Goal: Entertainment & Leisure: Consume media (video, audio)

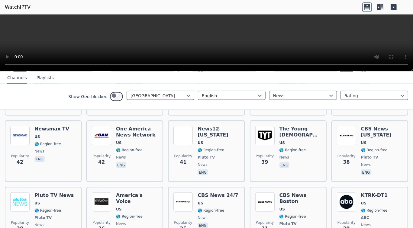
scroll to position [580, 0]
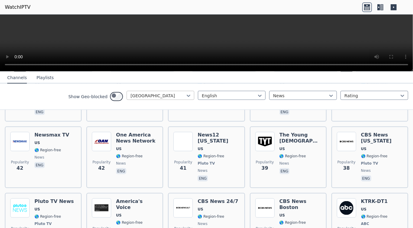
click at [130, 99] on div at bounding box center [157, 96] width 55 height 6
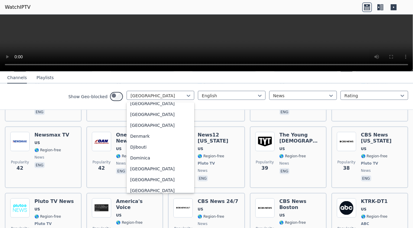
scroll to position [483, 0]
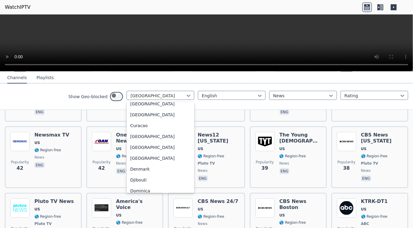
click at [126, 77] on div "[GEOGRAPHIC_DATA]" at bounding box center [160, 71] width 68 height 11
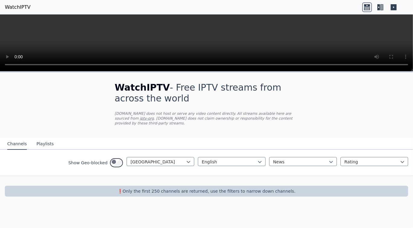
scroll to position [12, 0]
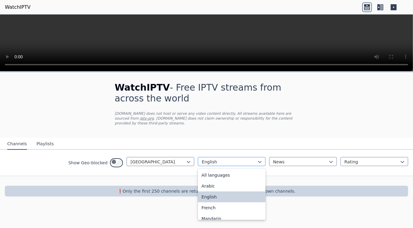
click at [213, 164] on div at bounding box center [229, 162] width 55 height 6
click at [198, 178] on div "All languages" at bounding box center [232, 175] width 68 height 11
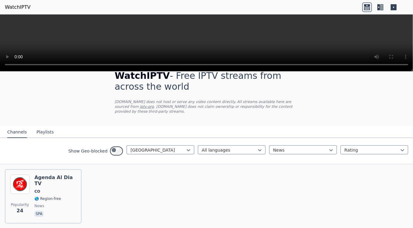
scroll to position [79, 0]
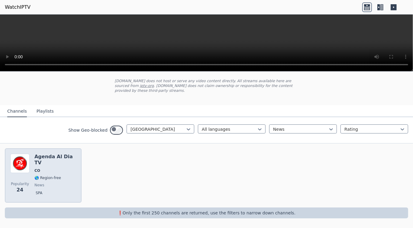
click at [40, 168] on span "CO" at bounding box center [37, 170] width 6 height 5
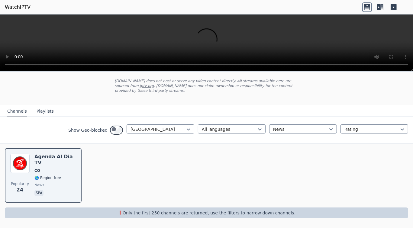
click at [380, 10] on icon at bounding box center [381, 7] width 3 height 6
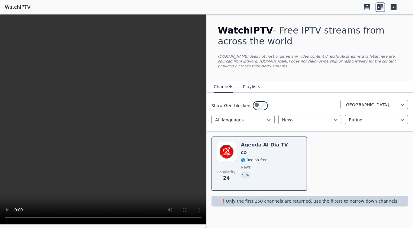
scroll to position [43, 0]
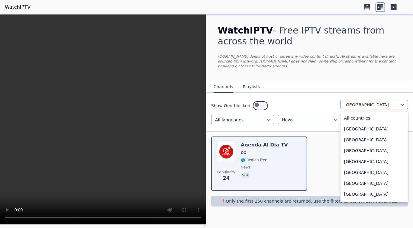
click at [344, 102] on div at bounding box center [371, 105] width 55 height 6
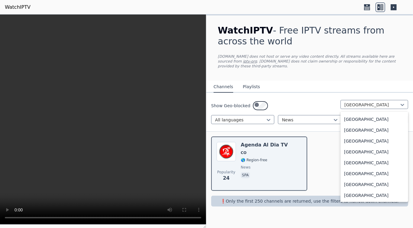
scroll to position [2469, 0]
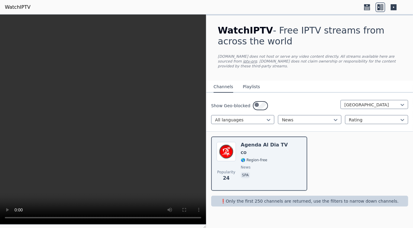
click at [398, 196] on div "Popularity 24 Agenda Al Dia TV CO 🌎 Region-free news spa" at bounding box center [309, 164] width 206 height 64
click at [400, 119] on icon at bounding box center [402, 120] width 4 height 2
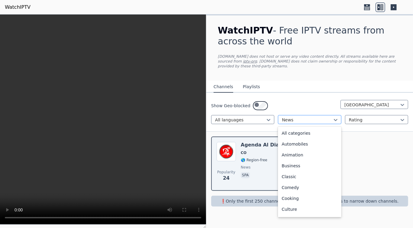
click at [323, 117] on div at bounding box center [307, 120] width 50 height 6
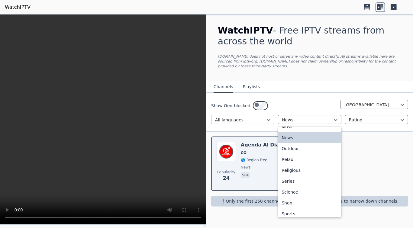
click at [259, 117] on div at bounding box center [240, 120] width 50 height 6
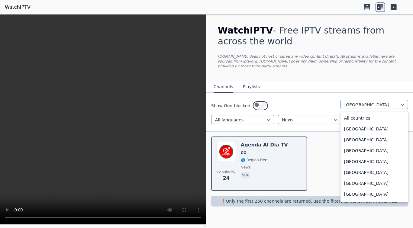
click at [344, 102] on div at bounding box center [371, 105] width 55 height 6
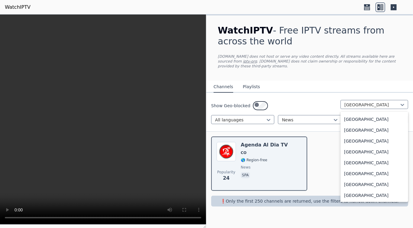
scroll to position [2370, 0]
click at [354, 103] on div "[GEOGRAPHIC_DATA]" at bounding box center [374, 97] width 68 height 11
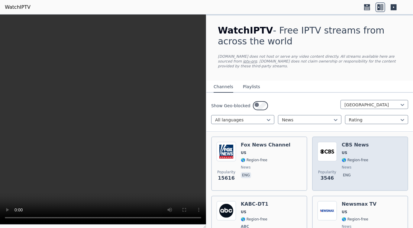
click at [327, 161] on img at bounding box center [326, 151] width 19 height 19
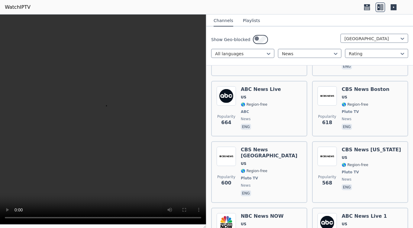
scroll to position [296, 0]
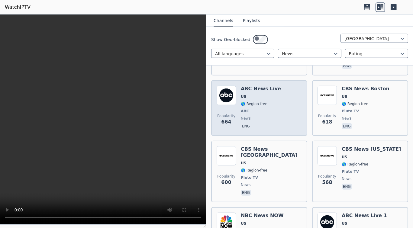
click at [265, 99] on span "US" at bounding box center [261, 96] width 40 height 5
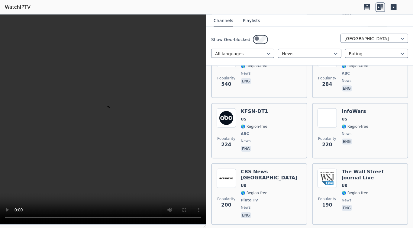
scroll to position [494, 0]
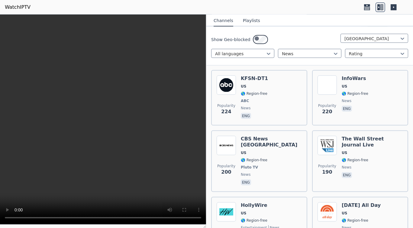
click at [268, 28] on span "US" at bounding box center [262, 26] width 43 height 5
click at [379, 66] on div "Show Geo-blocked United States All languages News Rating" at bounding box center [309, 46] width 206 height 39
click at [379, 57] on div at bounding box center [374, 54] width 50 height 6
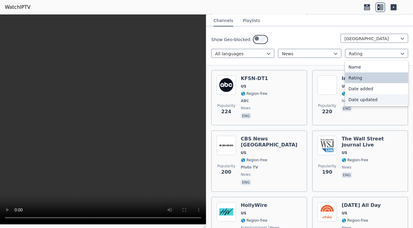
click at [375, 105] on div "Date updated" at bounding box center [376, 99] width 63 height 11
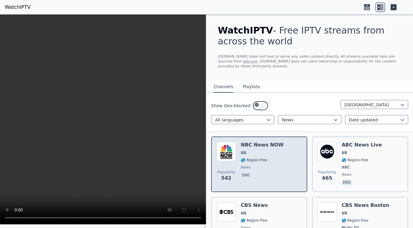
click at [274, 155] on span "US" at bounding box center [262, 152] width 43 height 5
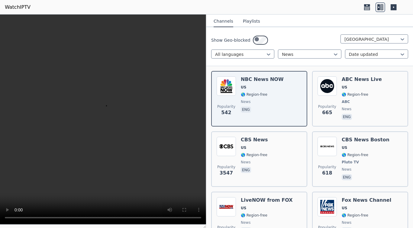
scroll to position [66, 0]
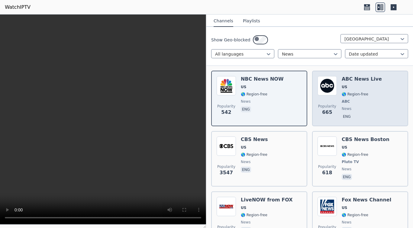
click at [350, 104] on span "ABC" at bounding box center [345, 101] width 8 height 5
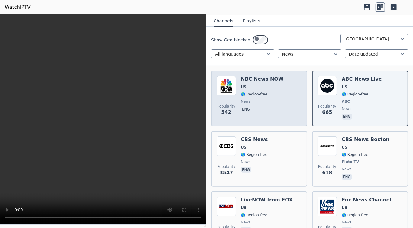
click at [267, 104] on span "news" at bounding box center [262, 101] width 43 height 5
